Goal: Information Seeking & Learning: Learn about a topic

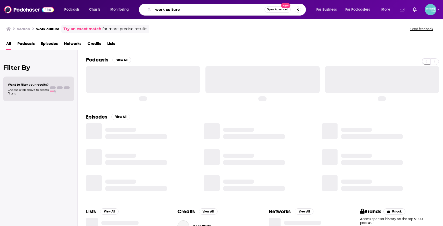
click at [209, 11] on input "work culture" at bounding box center [209, 9] width 112 height 8
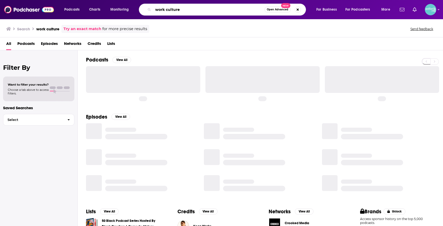
click at [209, 11] on input "work culture" at bounding box center [209, 9] width 112 height 8
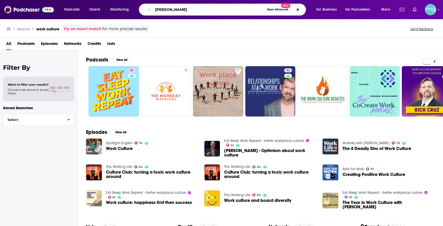
type input "[PERSON_NAME]"
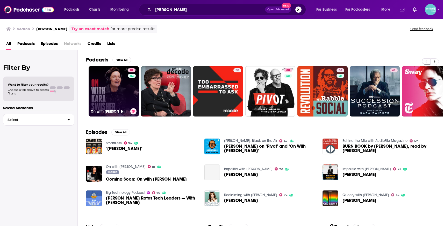
click at [112, 98] on link "81 On with [PERSON_NAME]" at bounding box center [114, 91] width 50 height 50
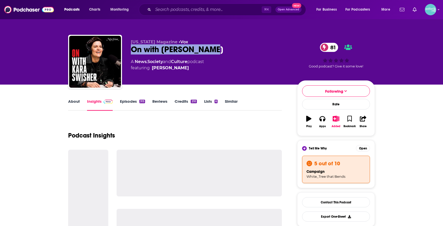
drag, startPoint x: 211, startPoint y: 50, endPoint x: 128, endPoint y: 49, distance: 83.0
click at [128, 49] on div "[US_STATE] Magazine • Vox On with [PERSON_NAME] 81 A News , Society and Culture…" at bounding box center [221, 63] width 307 height 56
copy h2 "On with [PERSON_NAME]"
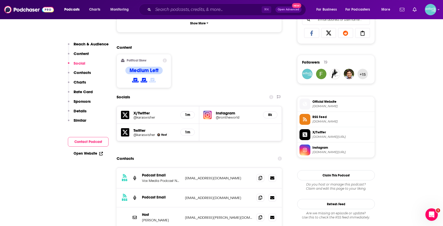
scroll to position [382, 0]
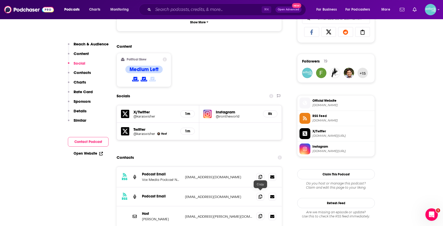
click at [261, 214] on icon at bounding box center [261, 216] width 4 height 4
click at [201, 12] on input "Search podcasts, credits, & more..." at bounding box center [207, 9] width 109 height 8
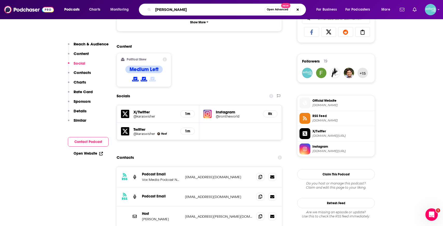
click at [194, 12] on input "[PERSON_NAME]" at bounding box center [209, 9] width 112 height 8
paste input "[PERSON_NAME]"
type input "[PERSON_NAME]"
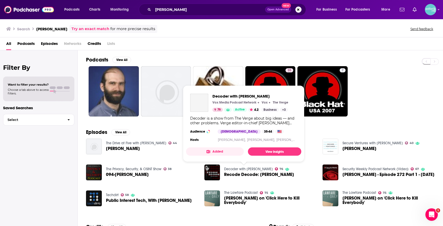
click at [259, 168] on link "Decoder with [PERSON_NAME]" at bounding box center [248, 169] width 49 height 4
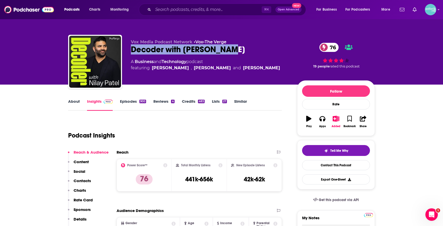
drag, startPoint x: 229, startPoint y: 49, endPoint x: 126, endPoint y: 50, distance: 103.2
click at [126, 50] on div "Vox Media Podcast Network • Vox • The Verge Decoder with [PERSON_NAME] 76 A Bus…" at bounding box center [221, 63] width 307 height 56
copy h2 "Decoder with [PERSON_NAME]"
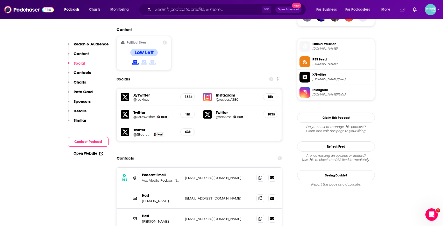
scroll to position [402, 0]
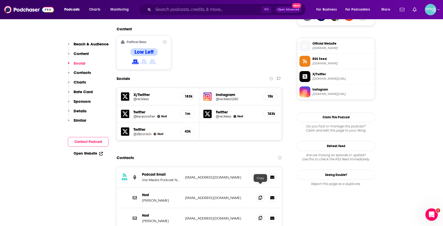
click at [261, 214] on span at bounding box center [261, 218] width 8 height 8
